Goal: Task Accomplishment & Management: Manage account settings

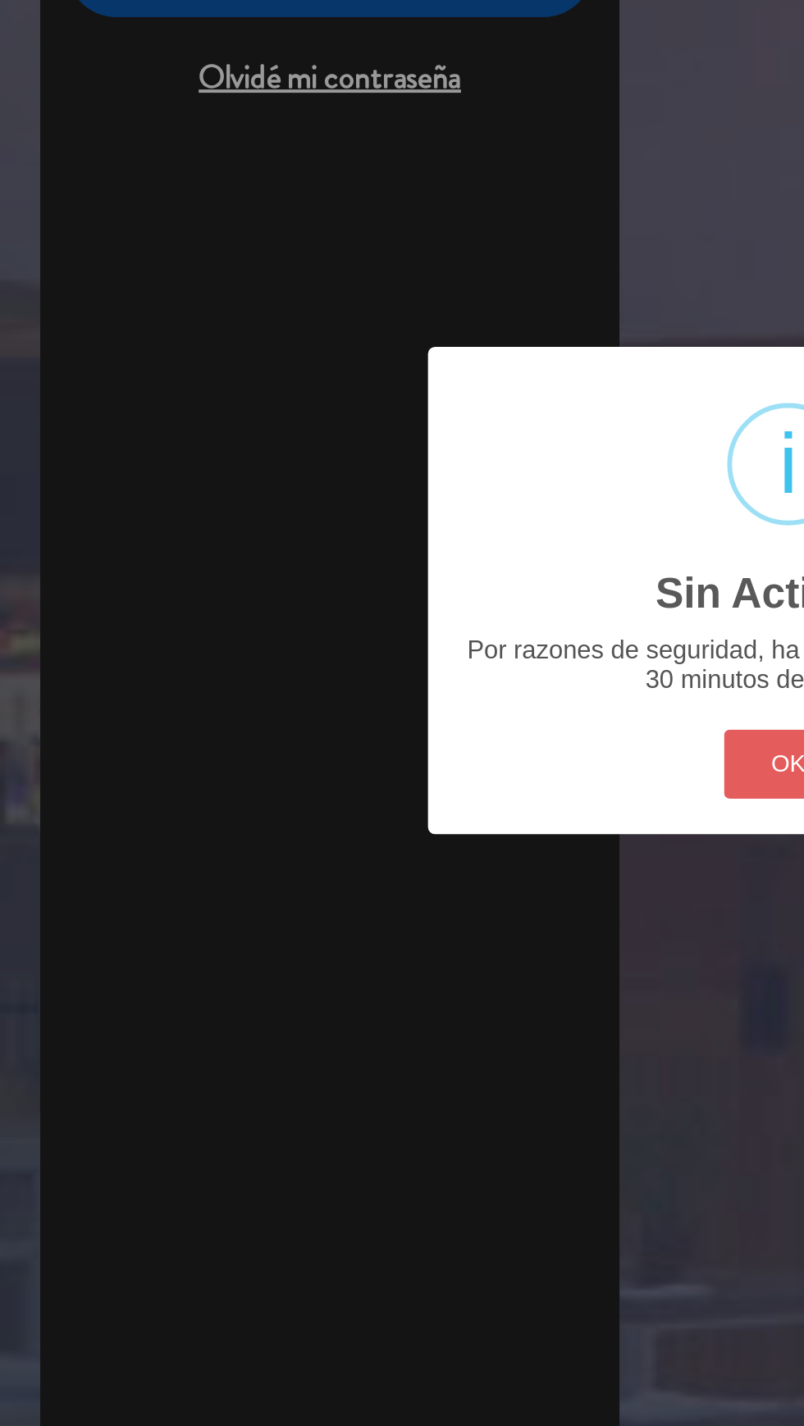
click at [380, 794] on button "OK" at bounding box center [402, 801] width 66 height 35
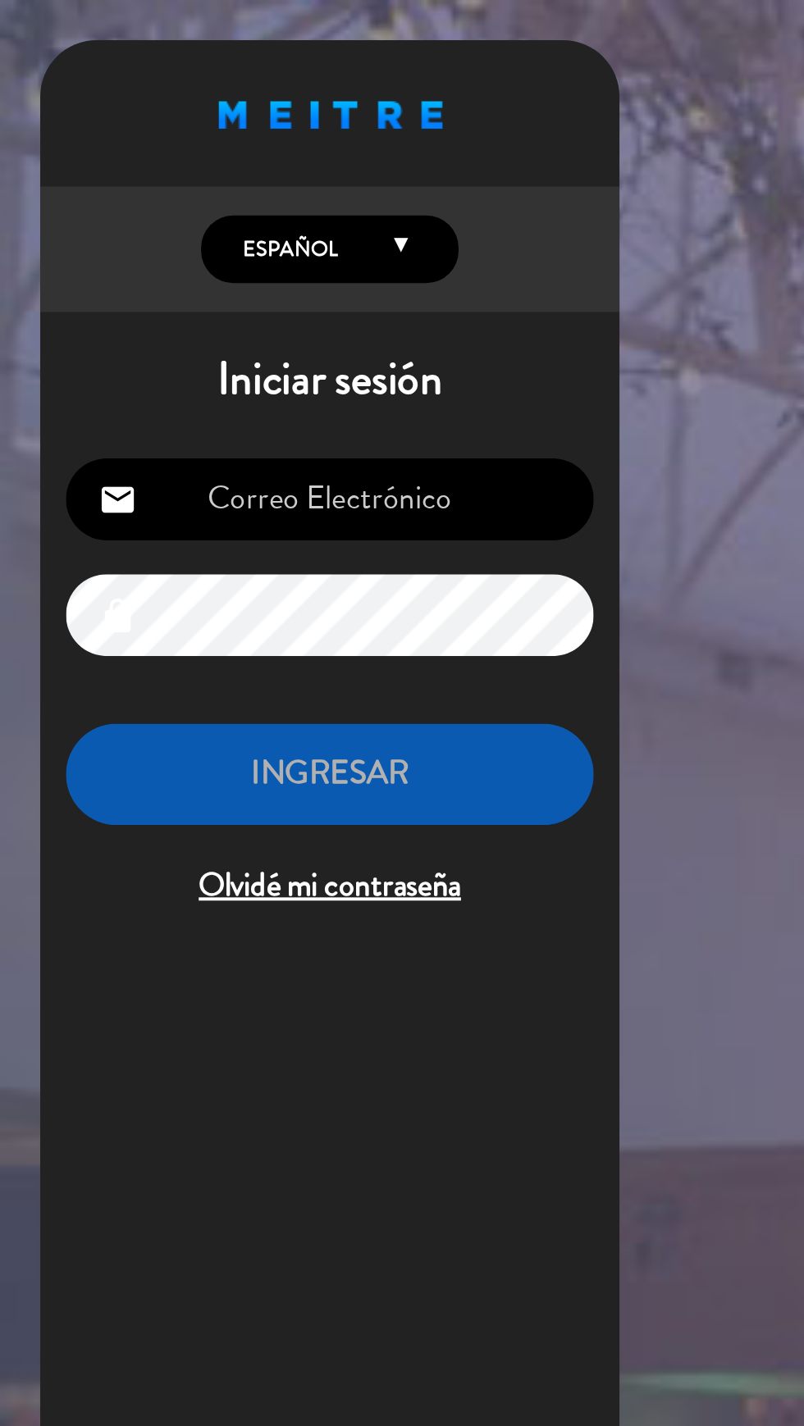
click at [302, 444] on span "Olvidé mi contraseña" at bounding box center [168, 452] width 269 height 27
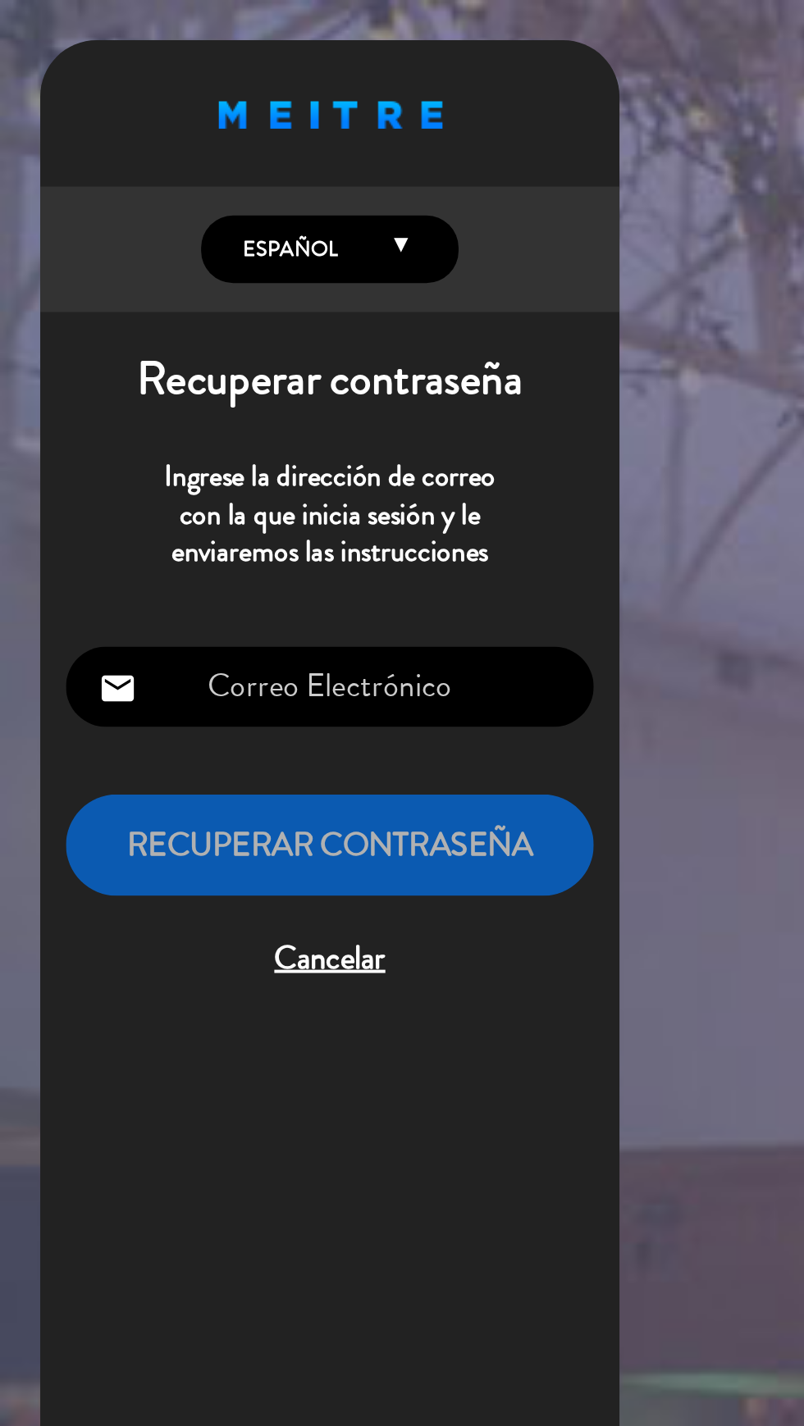
click at [229, 290] on p "Ingrese la dirección de correo con la que inicia sesión y le enviaremos las ins…" at bounding box center [168, 262] width 269 height 57
click at [210, 349] on input "email" at bounding box center [168, 351] width 269 height 42
click at [181, 501] on span "Cancelar" at bounding box center [168, 489] width 269 height 27
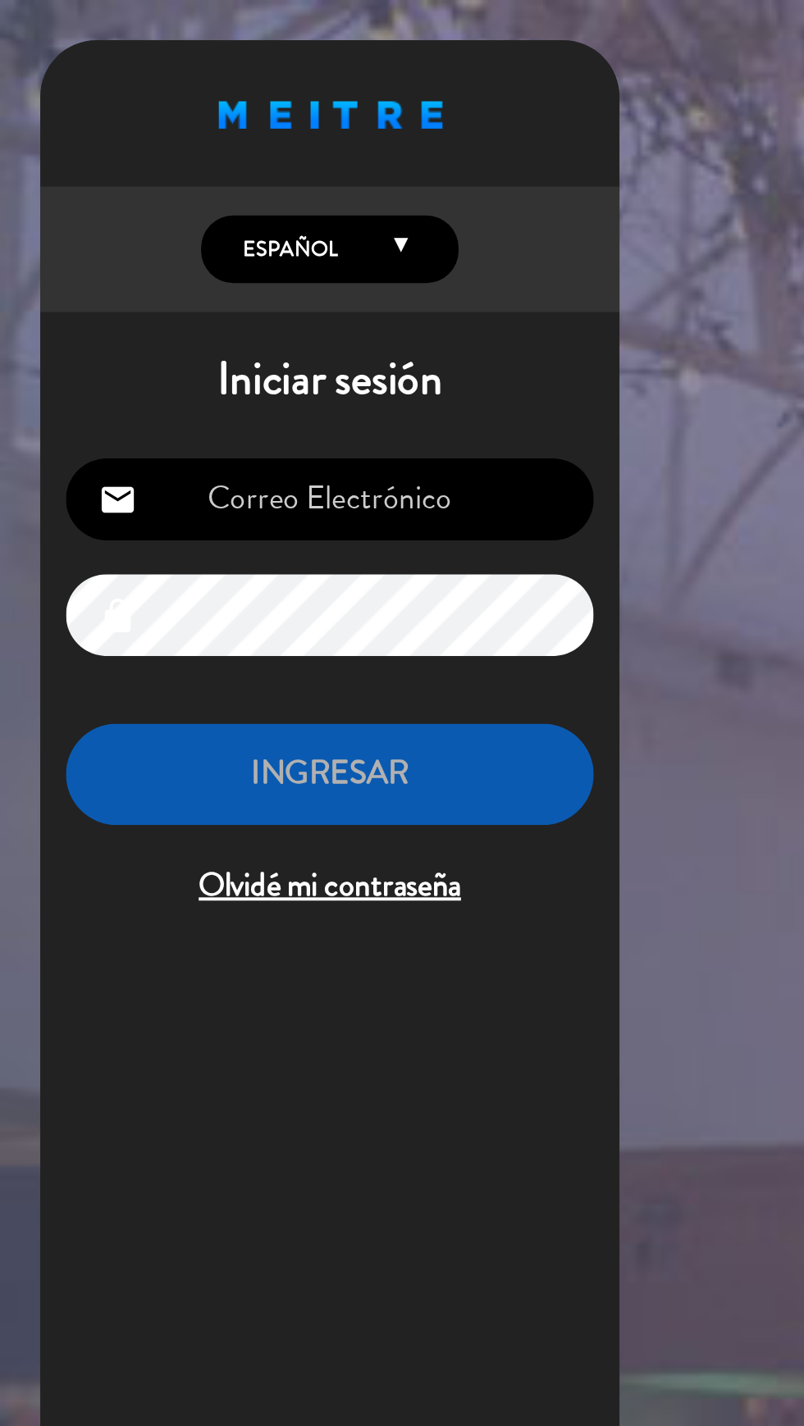
click at [227, 248] on input "email" at bounding box center [168, 255] width 269 height 42
type input "[EMAIL_ADDRESS][DOMAIN_NAME]"
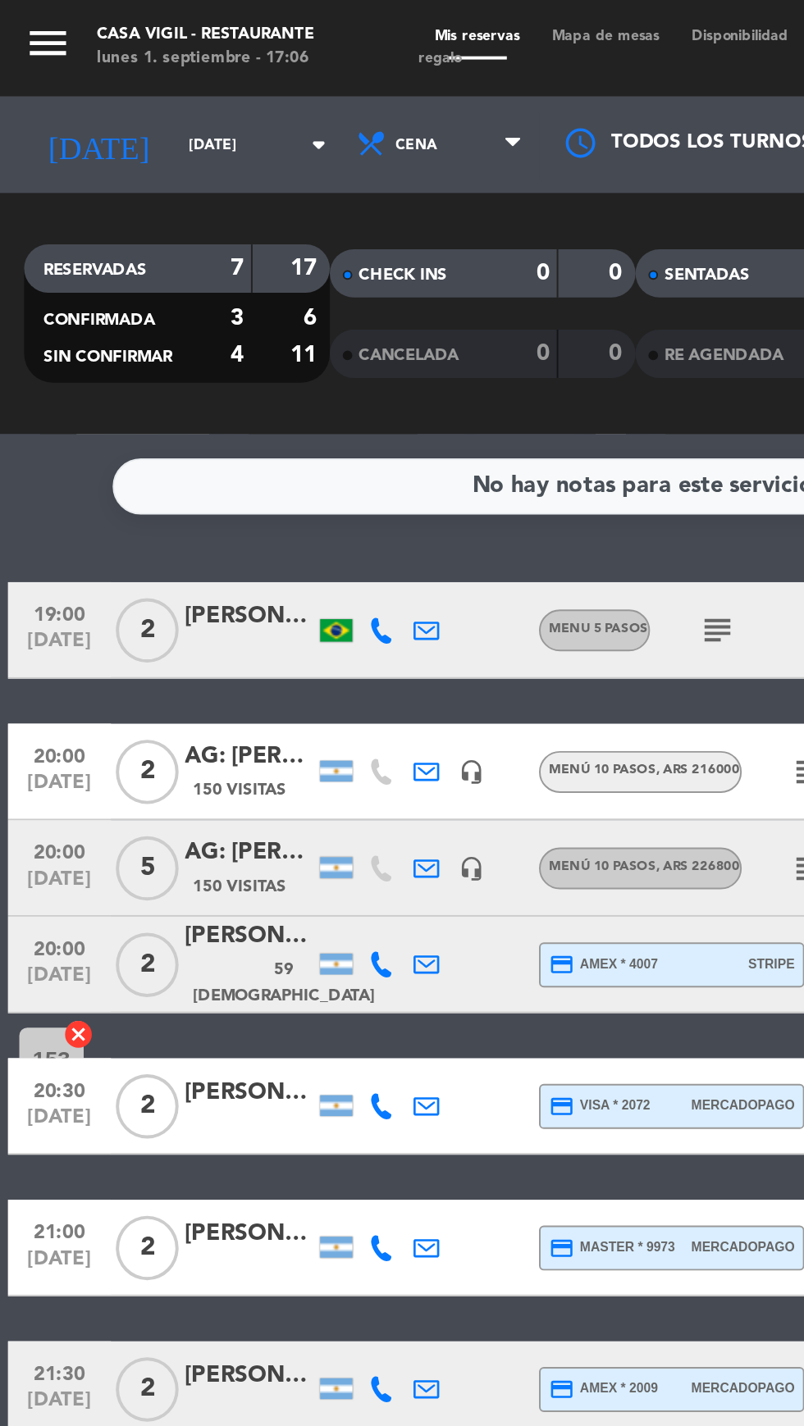
click at [22, 30] on icon "menu" at bounding box center [24, 22] width 25 height 25
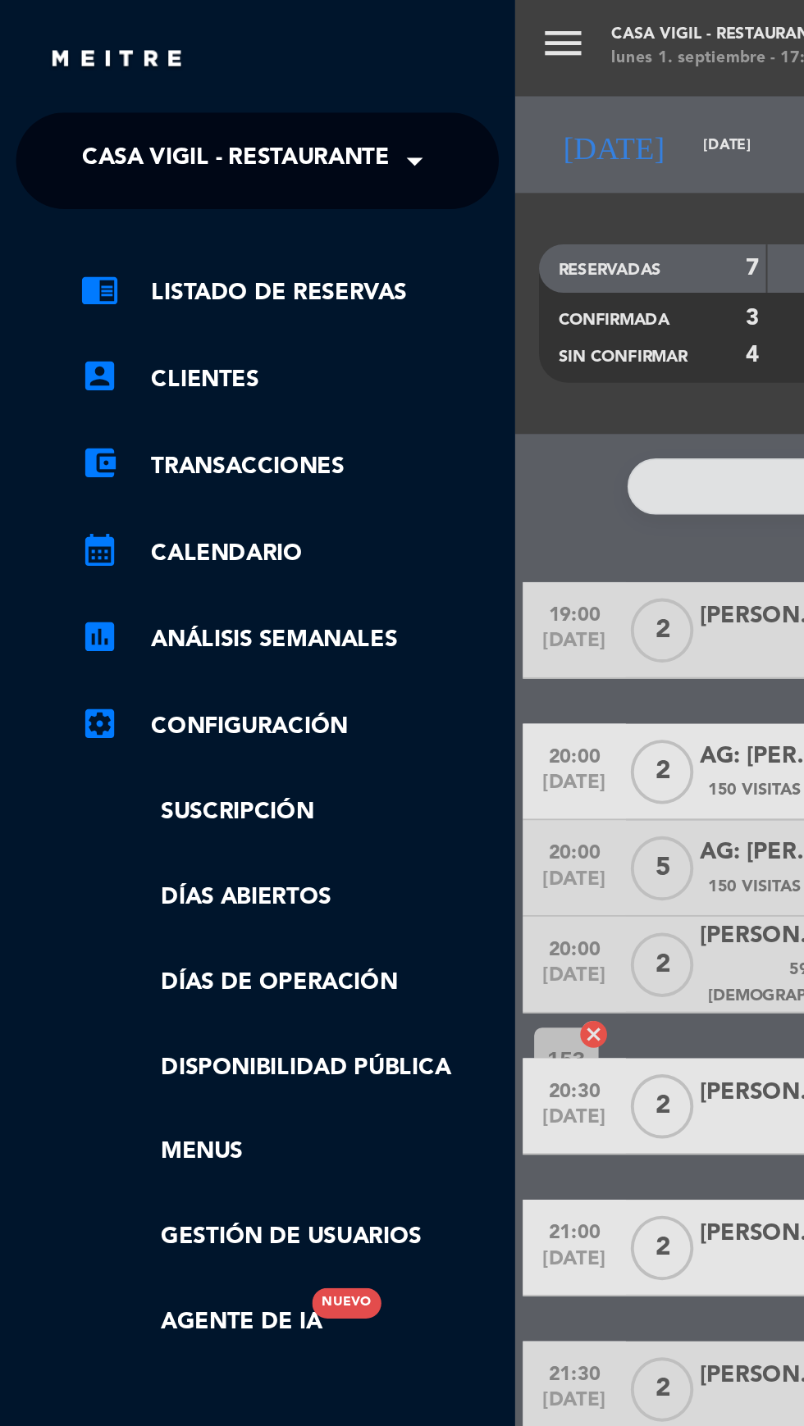
click at [53, 81] on span "Casa Vigil - Restaurante" at bounding box center [120, 82] width 157 height 34
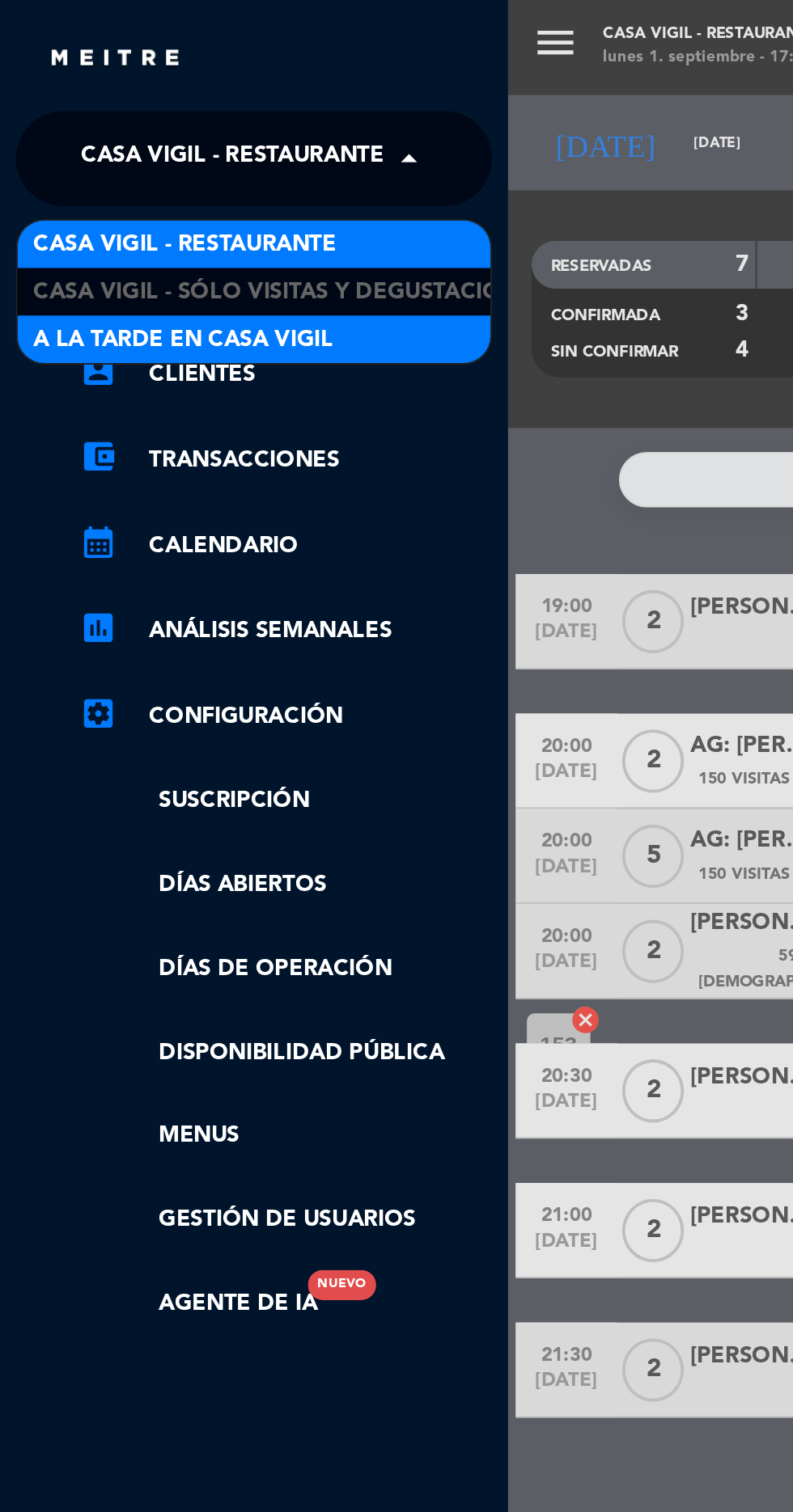
click at [111, 172] on span "A la tarde en Casa Vigil" at bounding box center [93, 173] width 153 height 19
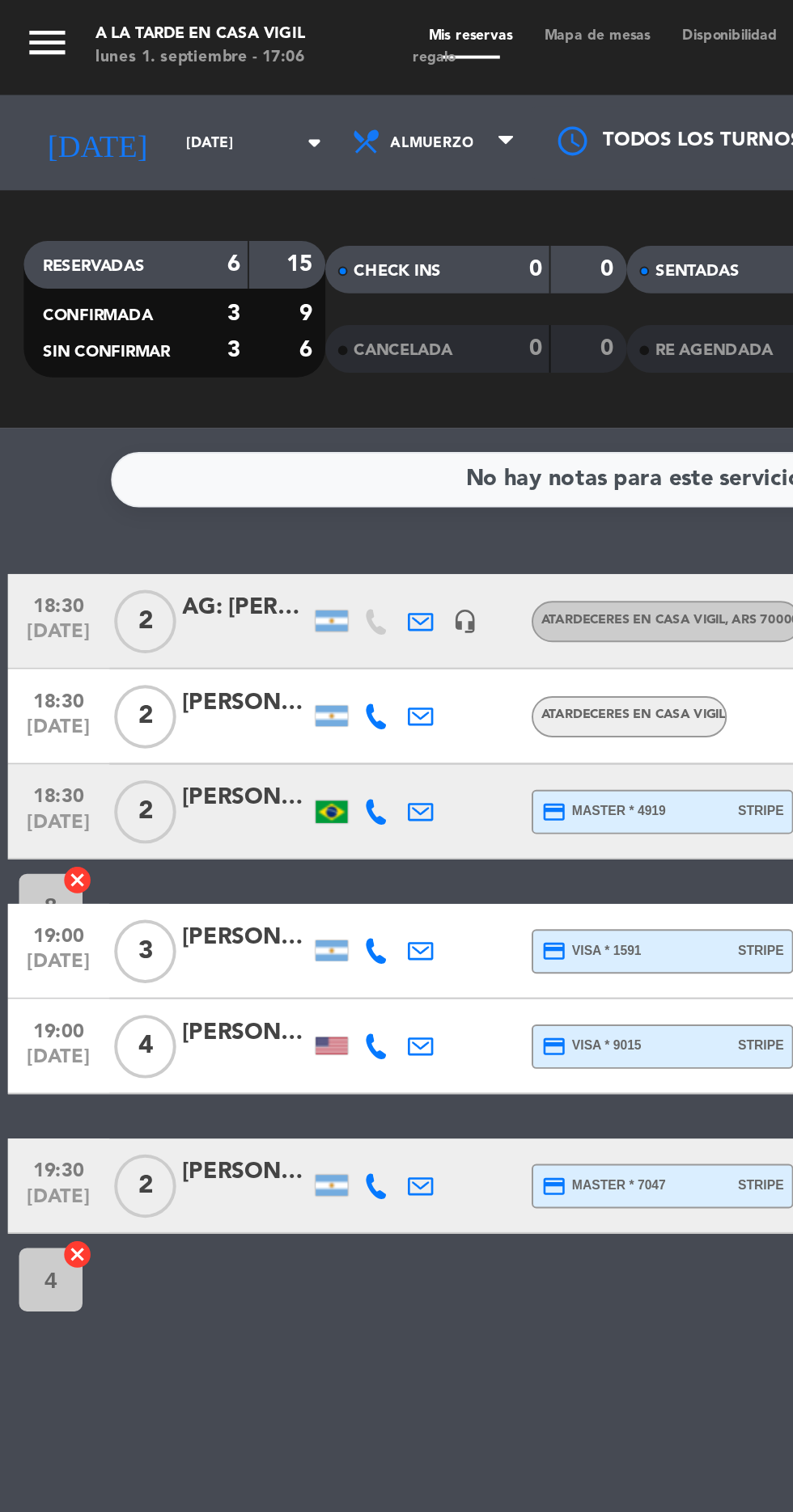
click at [35, 16] on icon "menu" at bounding box center [24, 22] width 25 height 25
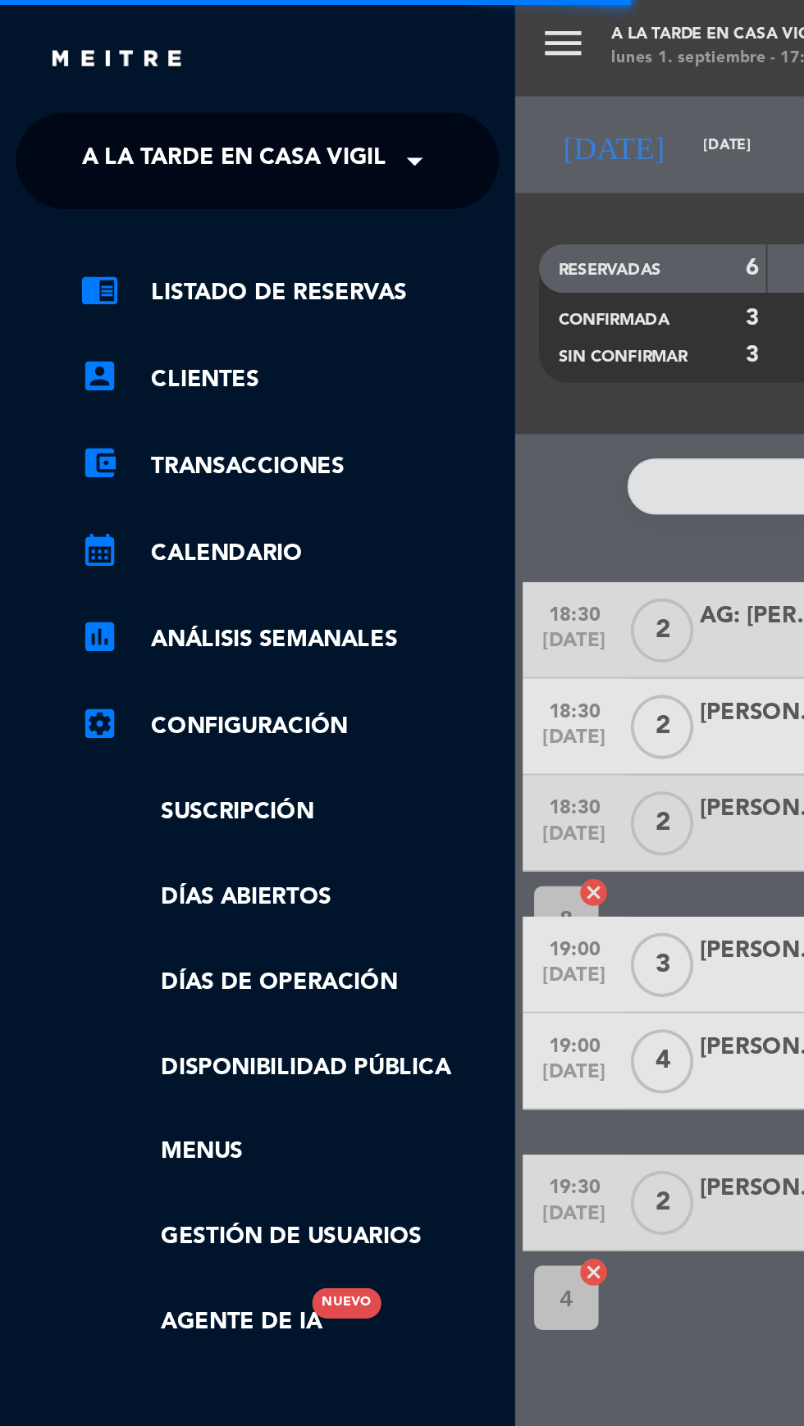
click at [212, 86] on span at bounding box center [216, 82] width 28 height 34
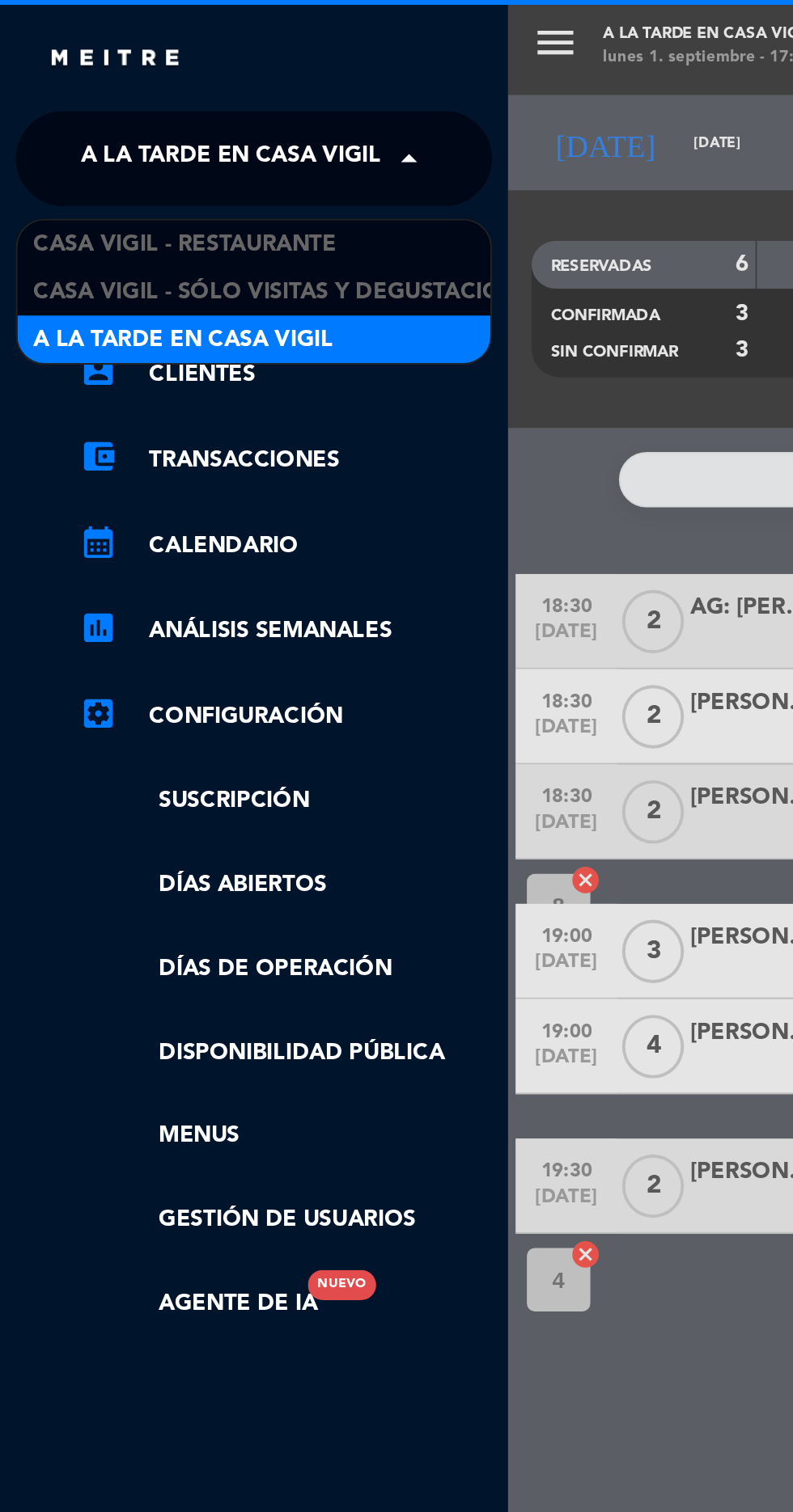
click at [216, 86] on span at bounding box center [213, 81] width 28 height 34
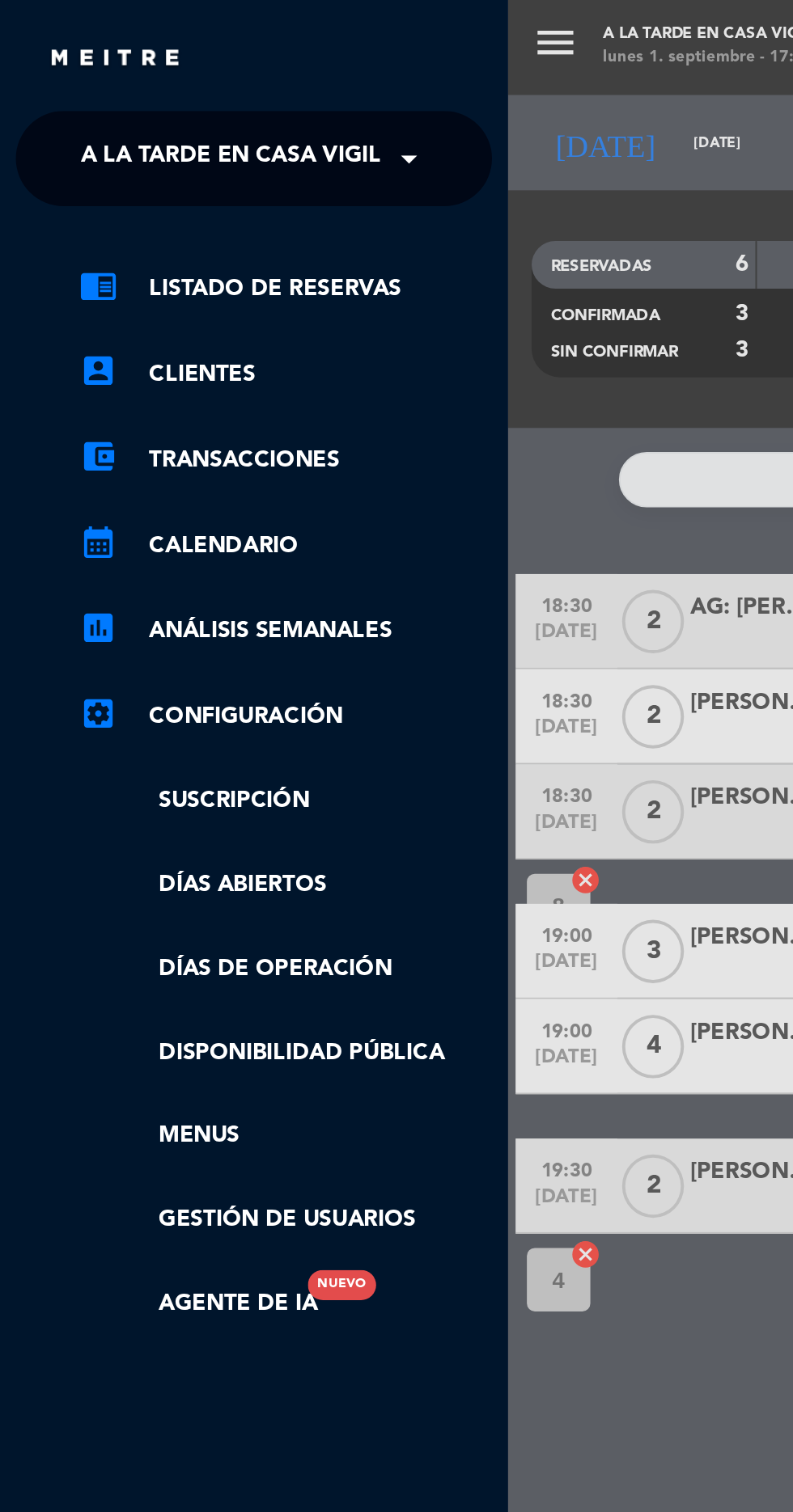
click at [190, 79] on span "A la tarde en Casa Vigil" at bounding box center [117, 81] width 153 height 34
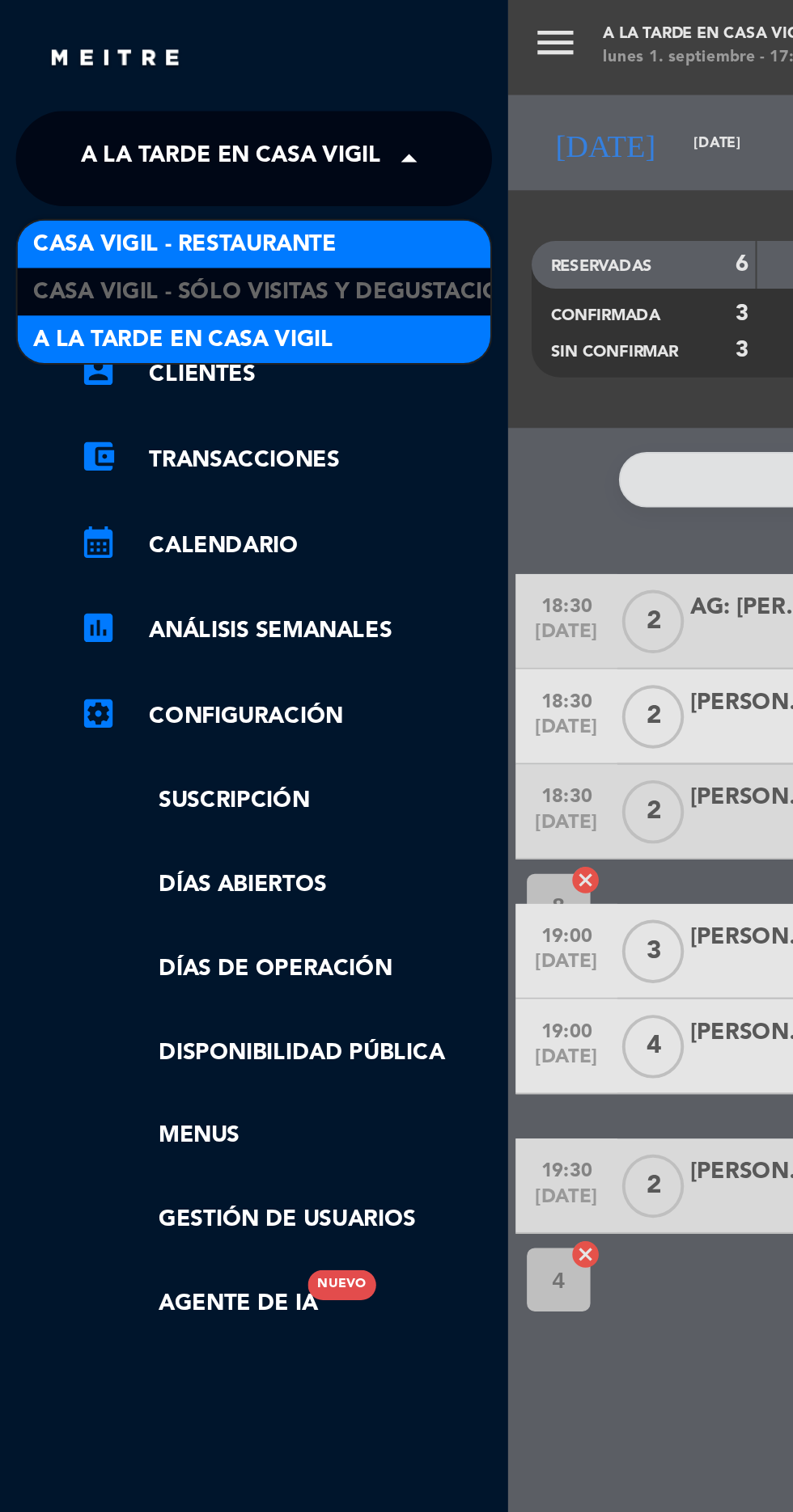
click at [164, 120] on span "Casa Vigil - Restaurante" at bounding box center [94, 124] width 155 height 19
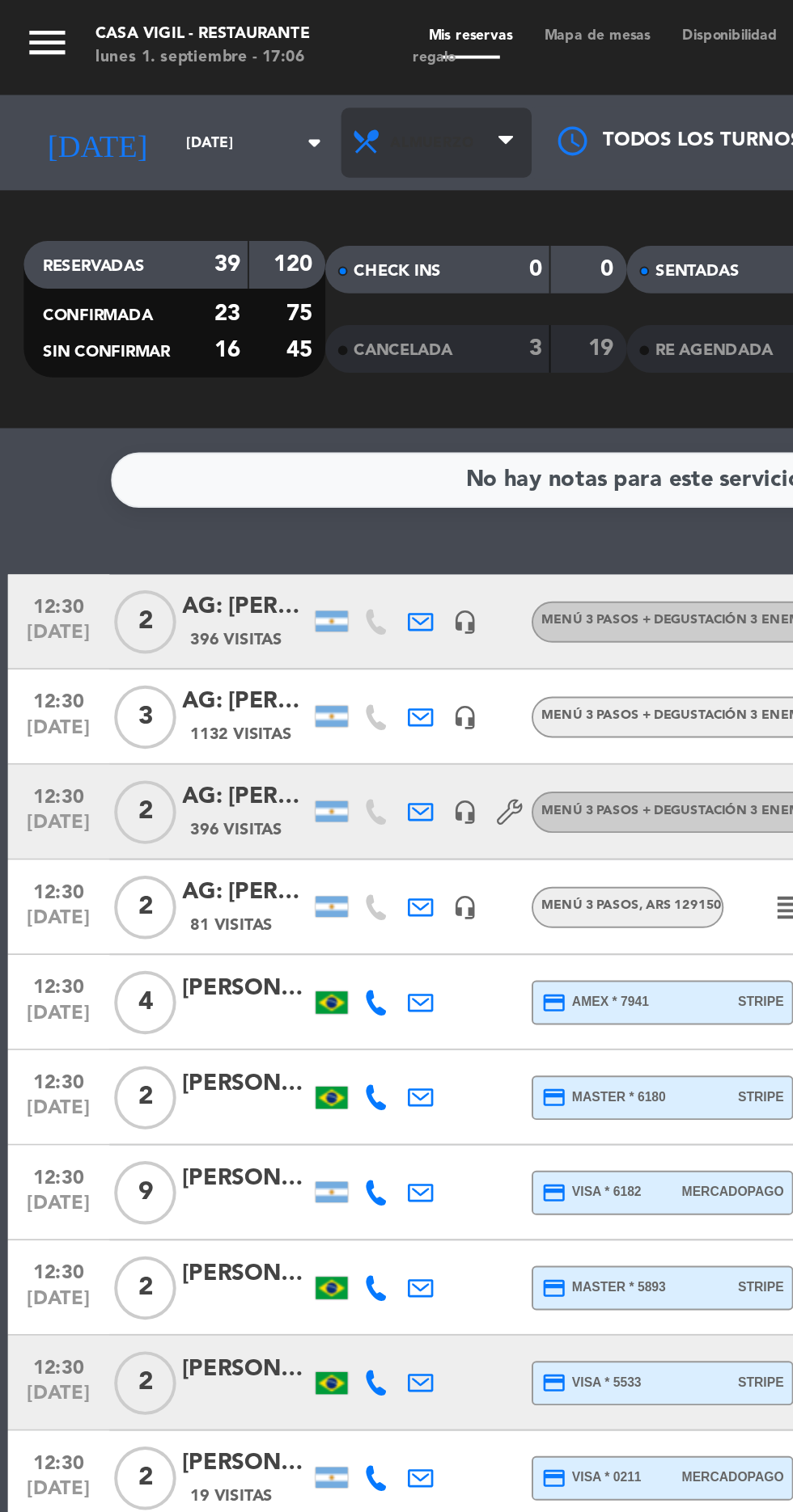
click at [243, 76] on span "Almuerzo" at bounding box center [222, 73] width 97 height 36
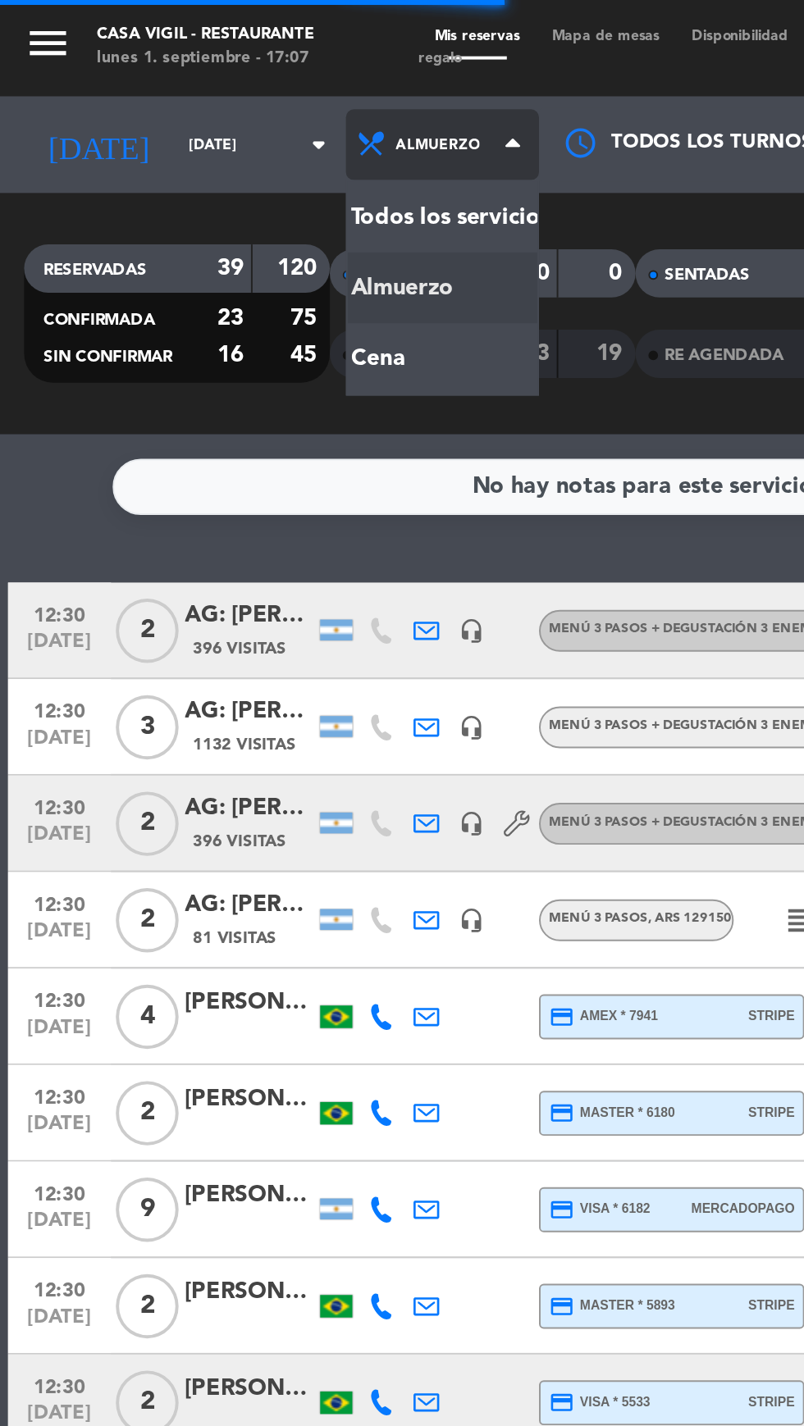
click at [226, 178] on div "menu Casa [PERSON_NAME] - Restaurante [DATE] 1. septiembre - 17:07 Mis reservas…" at bounding box center [402, 110] width 804 height 221
